Goal: Transaction & Acquisition: Purchase product/service

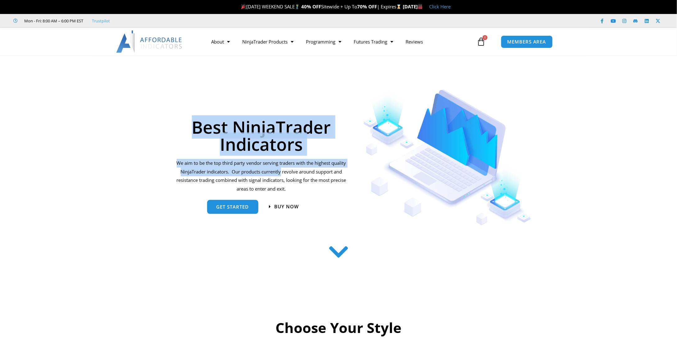
drag, startPoint x: 0, startPoint y: 0, endPoint x: 294, endPoint y: 173, distance: 341.0
click at [294, 172] on section "Best NinjaTrader Indicators We aim to be the top third party vendor serving tra…" at bounding box center [338, 154] width 677 height 148
click at [294, 173] on p "We aim to be the top third party vendor serving traders with the highest qualit…" at bounding box center [261, 176] width 172 height 34
drag, startPoint x: 306, startPoint y: 184, endPoint x: 182, endPoint y: 96, distance: 152.6
click at [182, 96] on div "Best NinjaTrader Indicators We aim to be the top third party vendor serving tra…" at bounding box center [261, 154] width 178 height 142
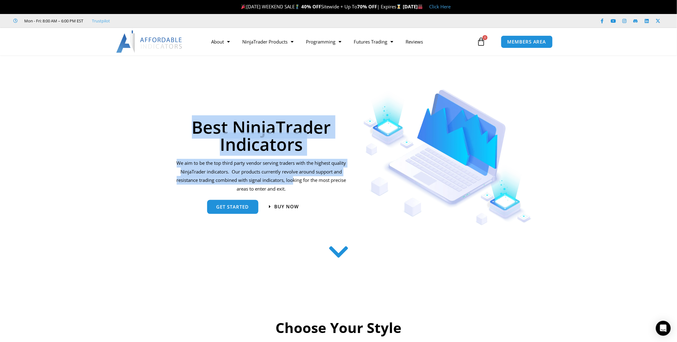
click at [182, 96] on div "Best NinjaTrader Indicators" at bounding box center [261, 121] width 172 height 64
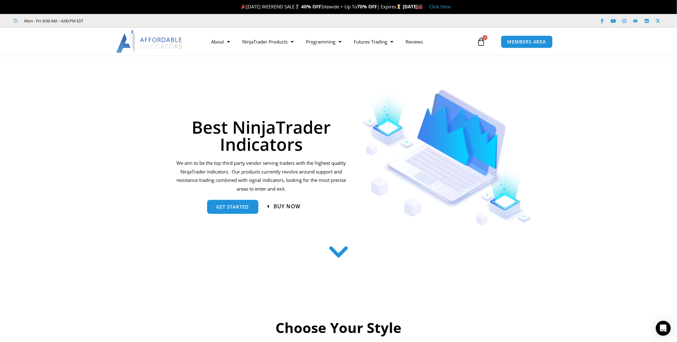
click at [290, 207] on span "Buy now" at bounding box center [286, 206] width 27 height 5
click at [117, 120] on section "Best NinjaTrader Indicators We aim to be the top third party vendor serving tra…" at bounding box center [338, 154] width 677 height 148
